Goal: Consume media (video, audio): Watch videos, listen to music or podcasts

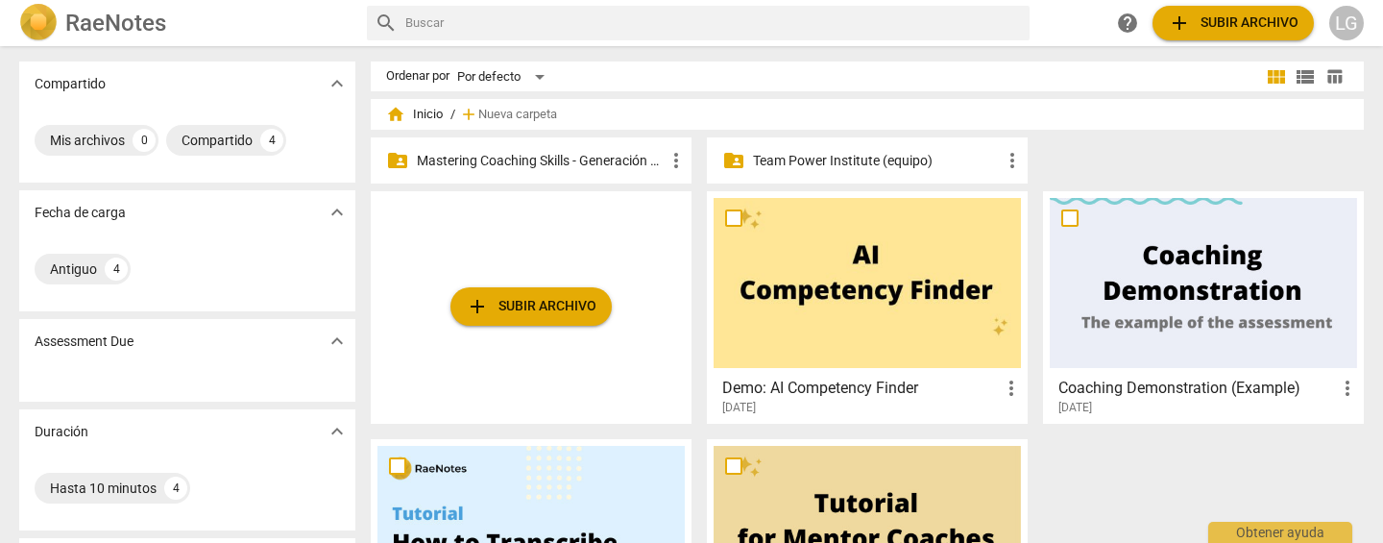
click at [604, 160] on p "Mastering Coaching Skills - Generación 31" at bounding box center [541, 161] width 248 height 20
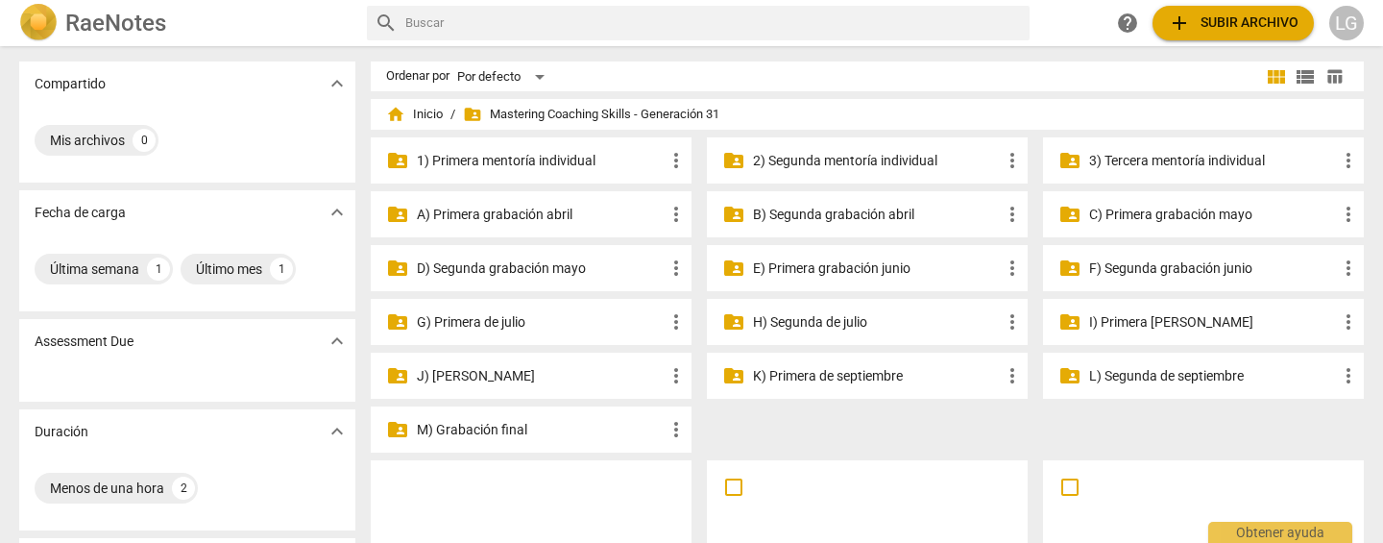
click at [520, 429] on p "M) Grabación final" at bounding box center [541, 430] width 248 height 20
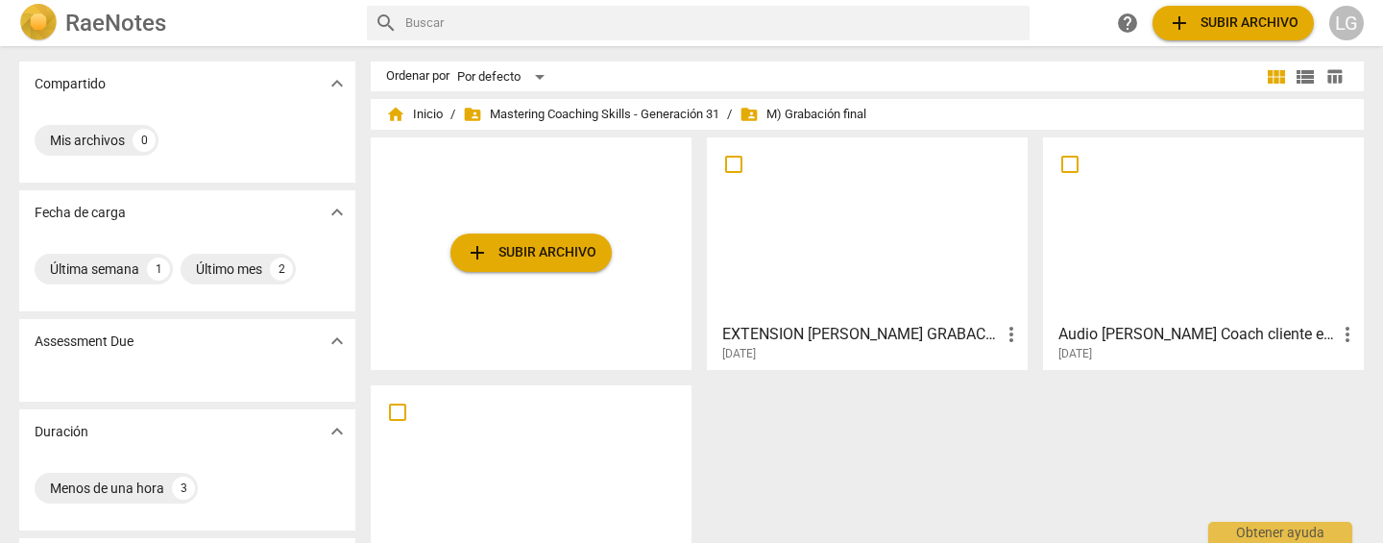
click at [1200, 254] on div at bounding box center [1203, 229] width 307 height 170
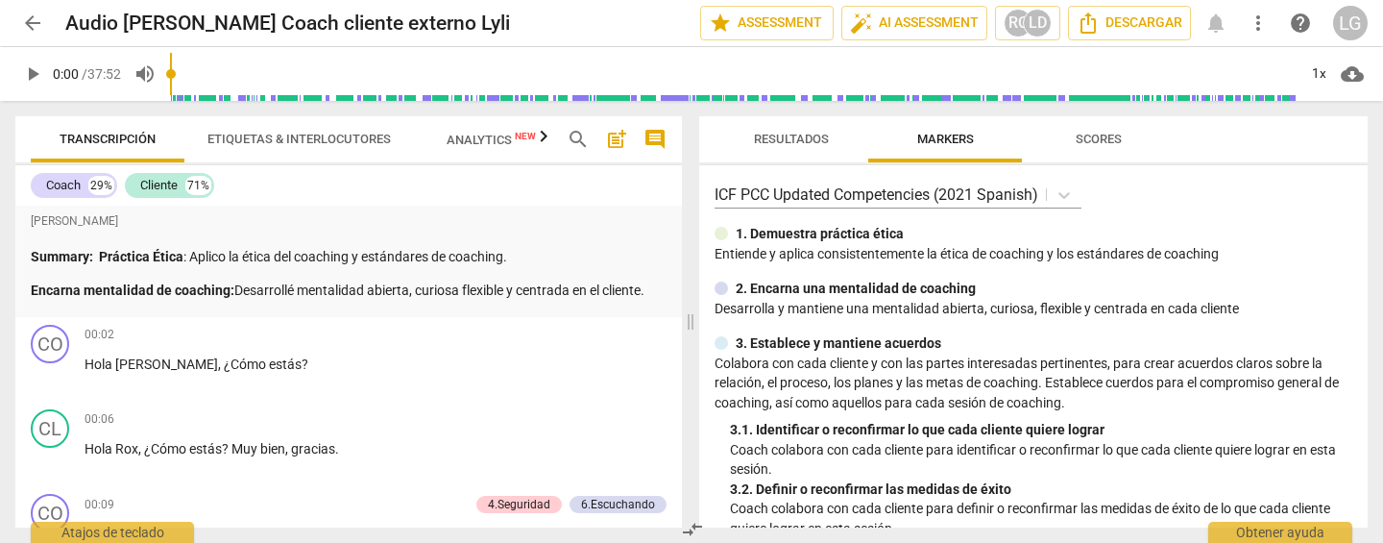
click at [30, 71] on span "play_arrow" at bounding box center [32, 73] width 23 height 23
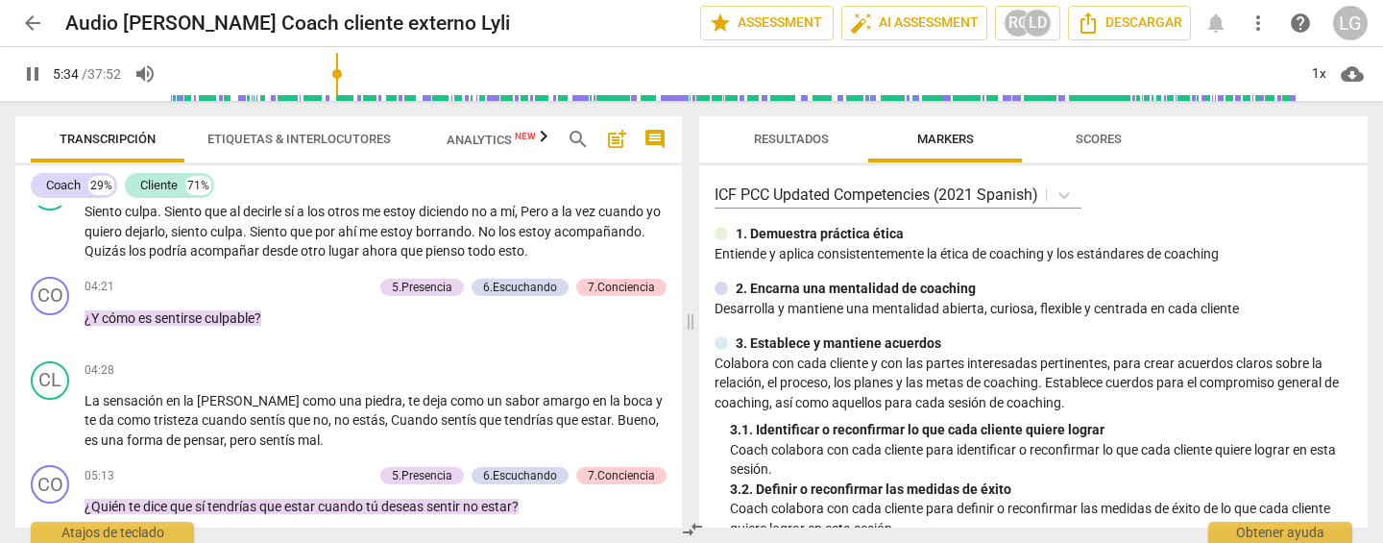
scroll to position [2177, 0]
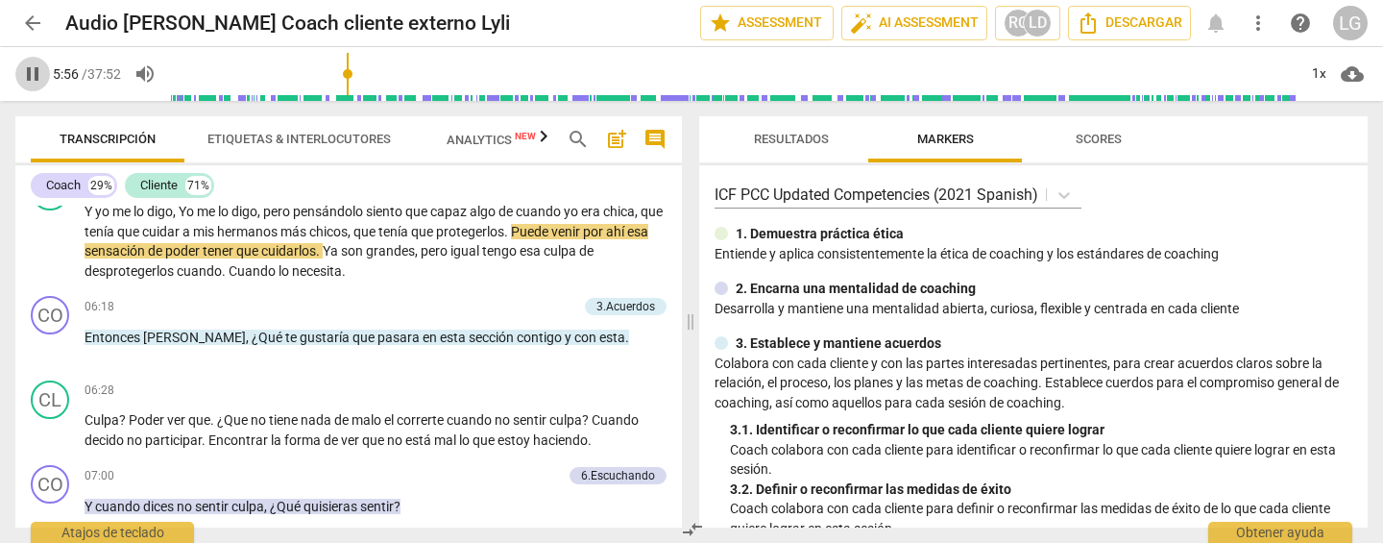
click at [36, 71] on span "pause" at bounding box center [32, 73] width 23 height 23
type input "357"
